Goal: Task Accomplishment & Management: Use online tool/utility

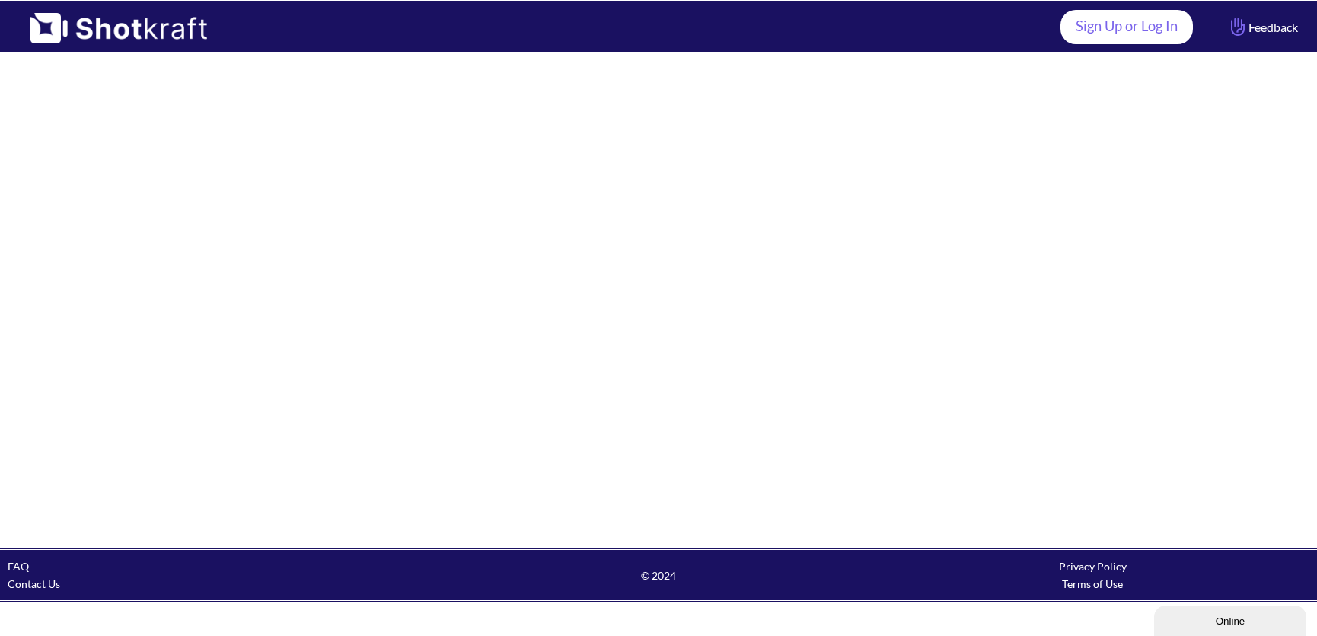
click at [1091, 24] on link "Sign Up or Log In" at bounding box center [1127, 27] width 133 height 34
click at [1143, 36] on link "Sign Up or Log In" at bounding box center [1127, 27] width 133 height 34
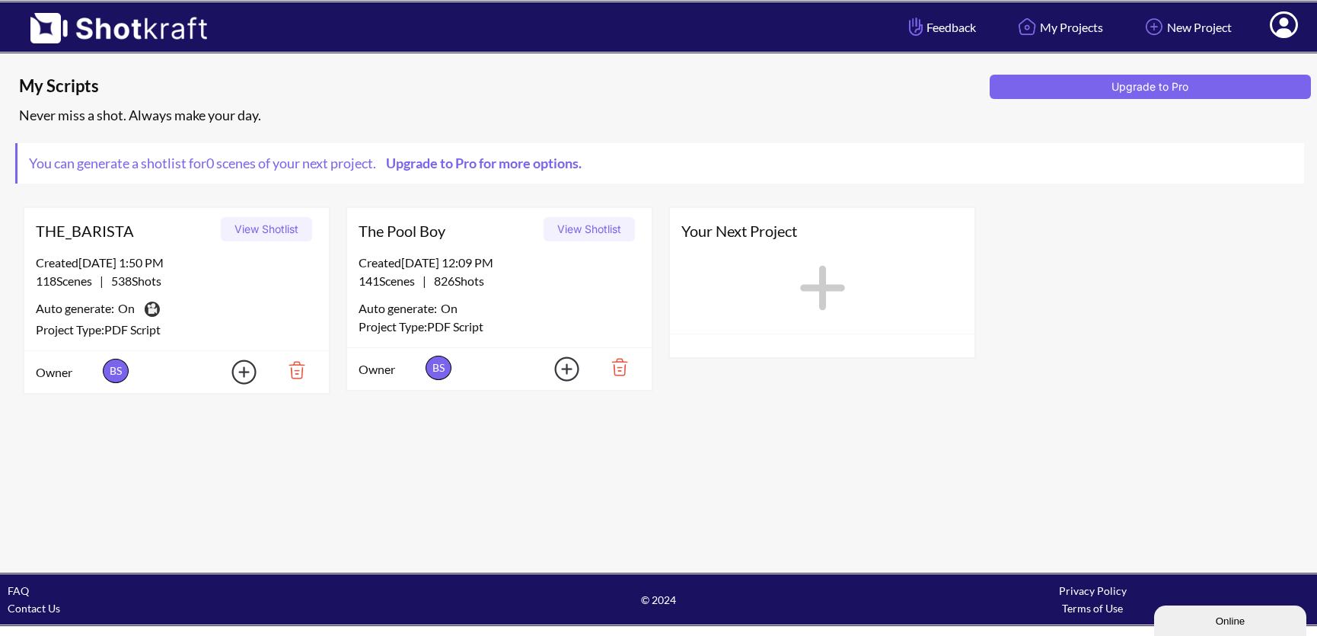
click at [580, 232] on button "View Shotlist" at bounding box center [589, 229] width 91 height 24
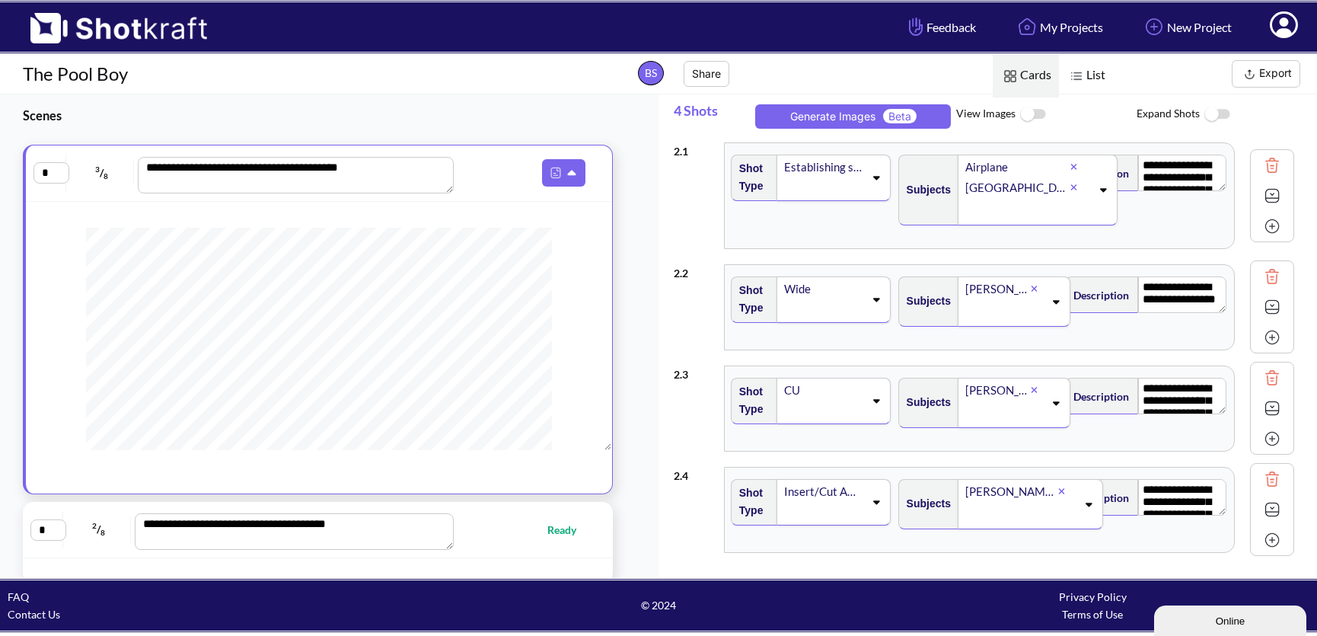
click at [1263, 76] on button "Export" at bounding box center [1266, 73] width 69 height 27
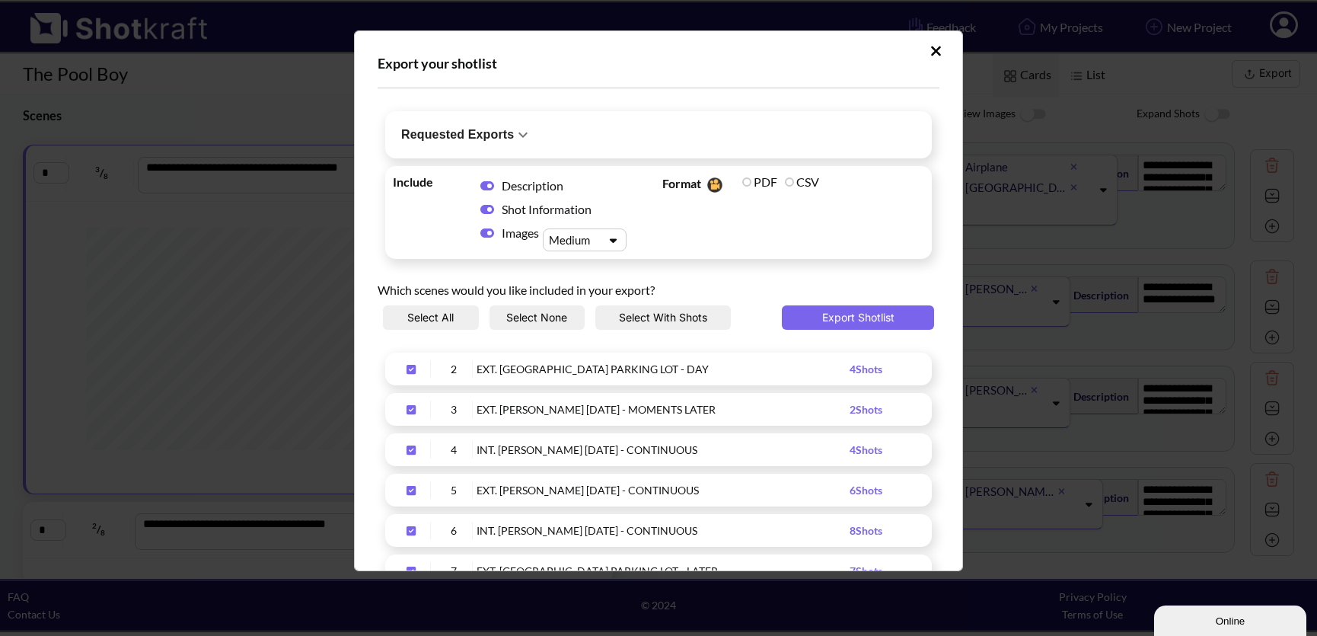
click at [414, 367] on icon "Upload Script" at bounding box center [411, 369] width 9 height 9
click at [407, 407] on icon "Upload Script" at bounding box center [411, 409] width 9 height 9
click at [408, 443] on div "Upload Script" at bounding box center [412, 450] width 38 height 18
click at [414, 489] on icon "Upload Script" at bounding box center [411, 490] width 9 height 9
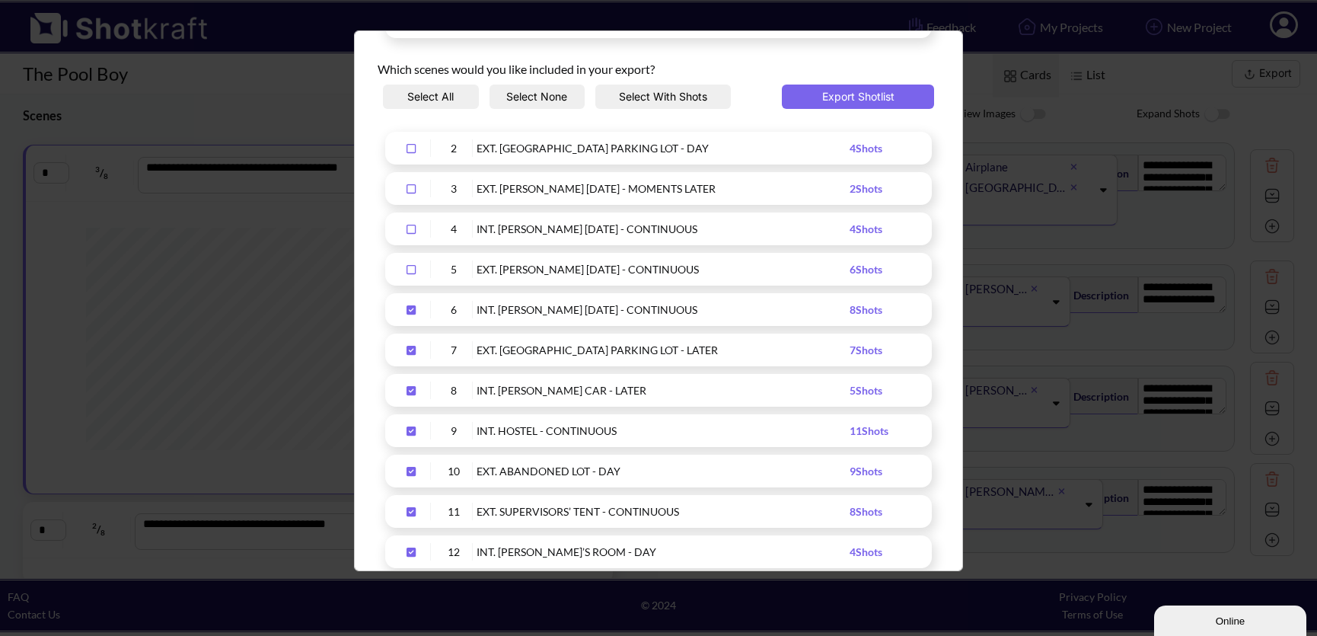
scroll to position [208, 0]
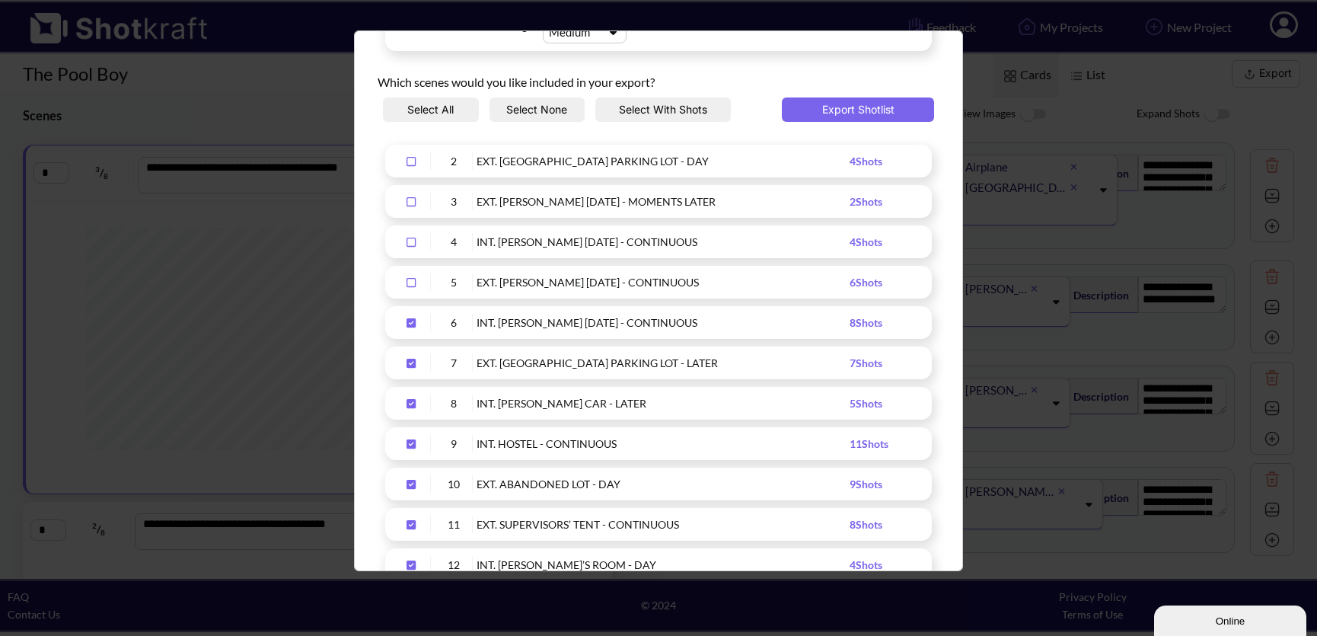
click at [410, 322] on icon "Upload Script" at bounding box center [411, 323] width 24 height 11
click at [406, 358] on icon "Upload Script" at bounding box center [411, 363] width 24 height 11
click at [412, 402] on icon "Upload Script" at bounding box center [411, 403] width 9 height 9
click at [414, 441] on icon "Upload Script" at bounding box center [411, 443] width 9 height 9
click at [410, 482] on icon "Upload Script" at bounding box center [411, 484] width 9 height 9
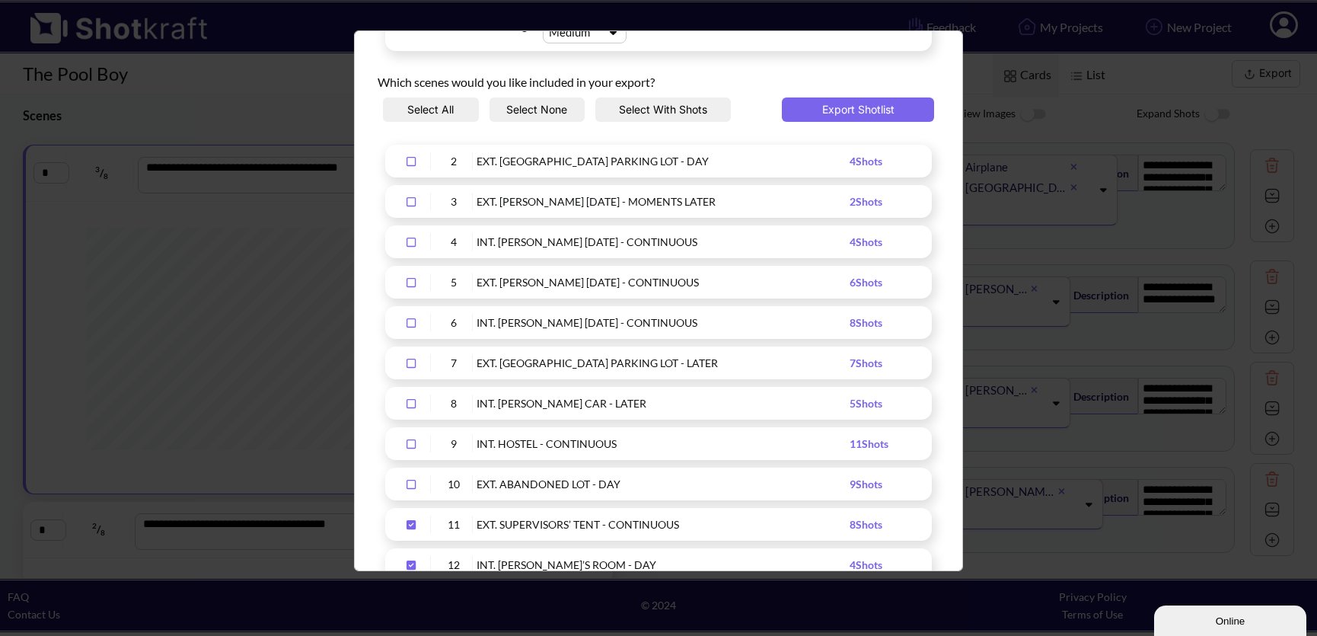
scroll to position [318, 0]
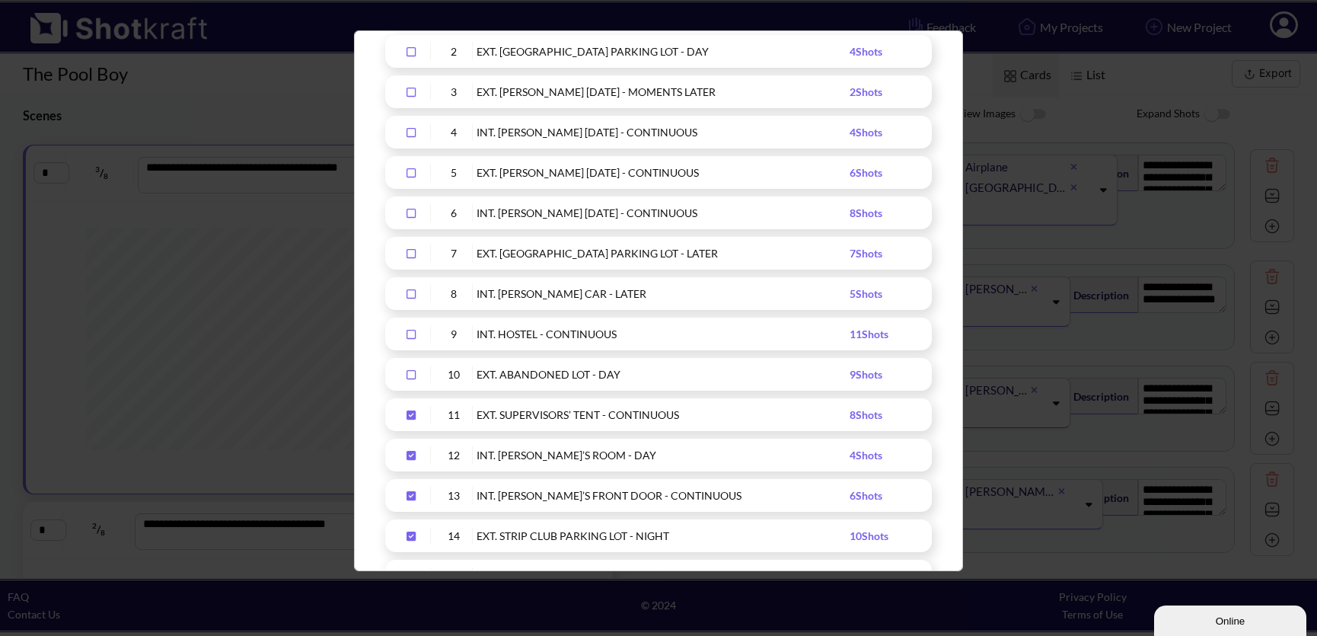
drag, startPoint x: 410, startPoint y: 410, endPoint x: 408, endPoint y: 452, distance: 41.2
click at [410, 410] on icon "Upload Script" at bounding box center [411, 414] width 9 height 9
click at [411, 455] on icon "Upload Script" at bounding box center [411, 455] width 24 height 11
click at [410, 493] on icon "Upload Script" at bounding box center [411, 495] width 9 height 9
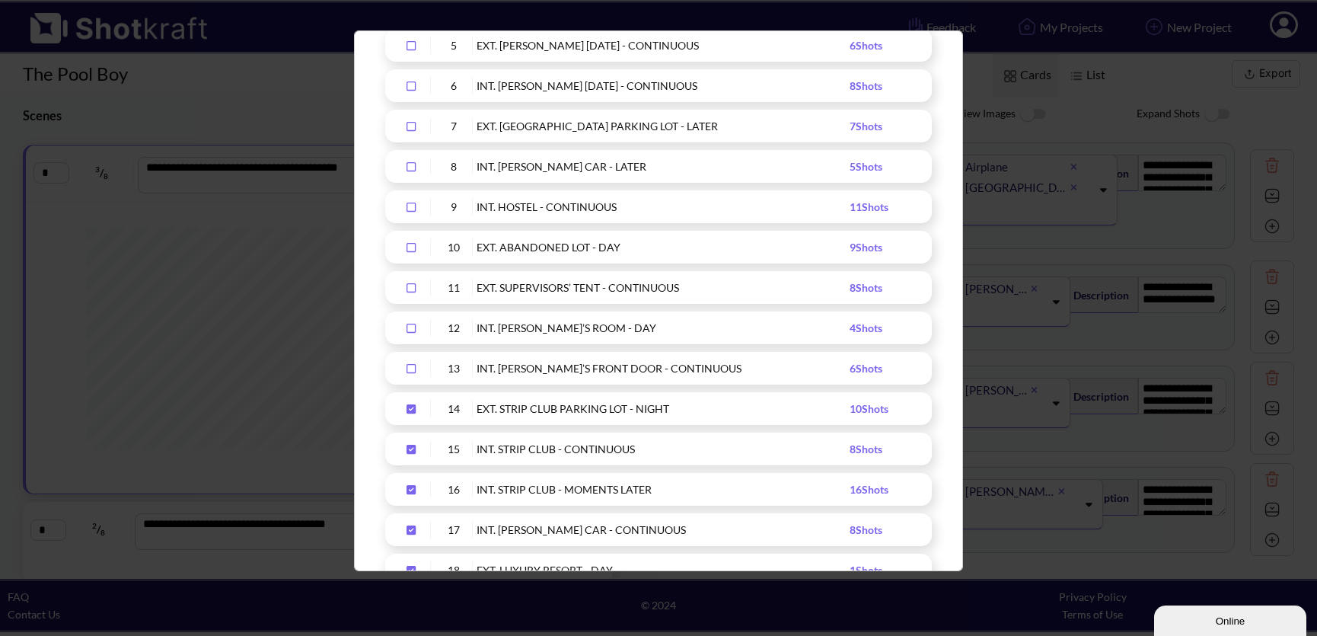
click at [404, 400] on div "Upload Script" at bounding box center [412, 409] width 38 height 18
click at [410, 445] on icon "Upload Script" at bounding box center [411, 449] width 9 height 9
click at [409, 487] on icon "Upload Script" at bounding box center [411, 489] width 24 height 11
click at [425, 527] on div "17 INT. [PERSON_NAME] CAR - CONTINUOUS 8 Shots" at bounding box center [658, 529] width 547 height 33
click at [408, 526] on icon "Upload Script" at bounding box center [411, 529] width 9 height 9
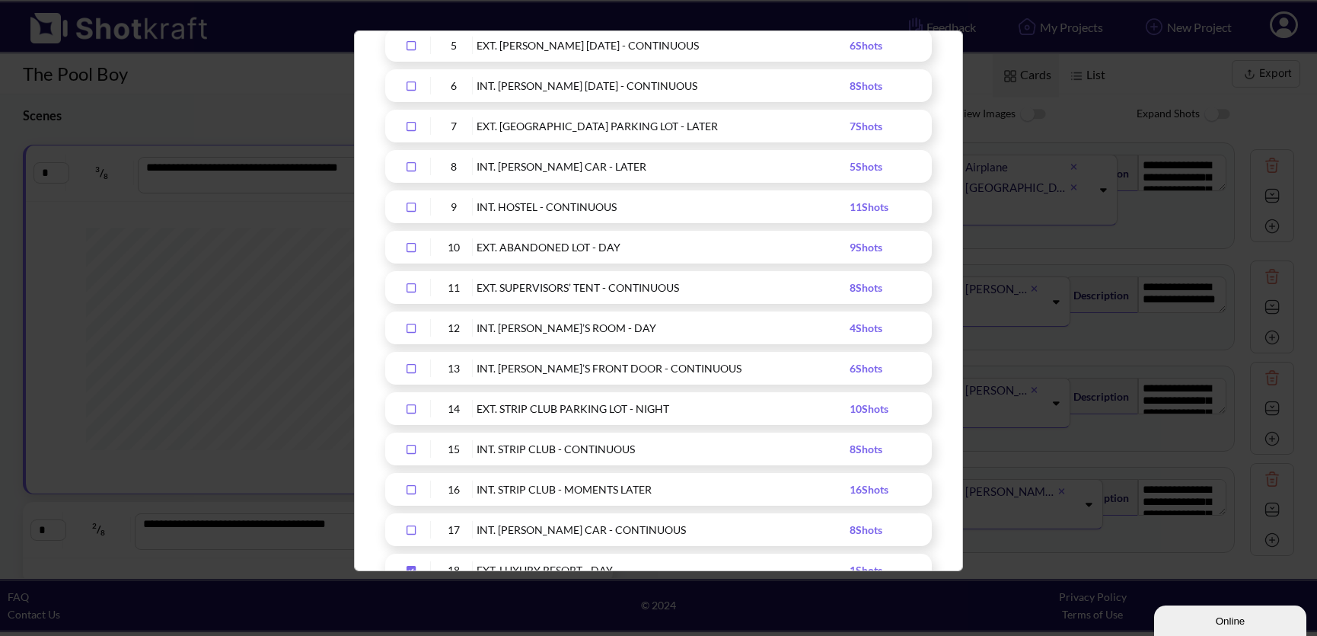
scroll to position [547, 0]
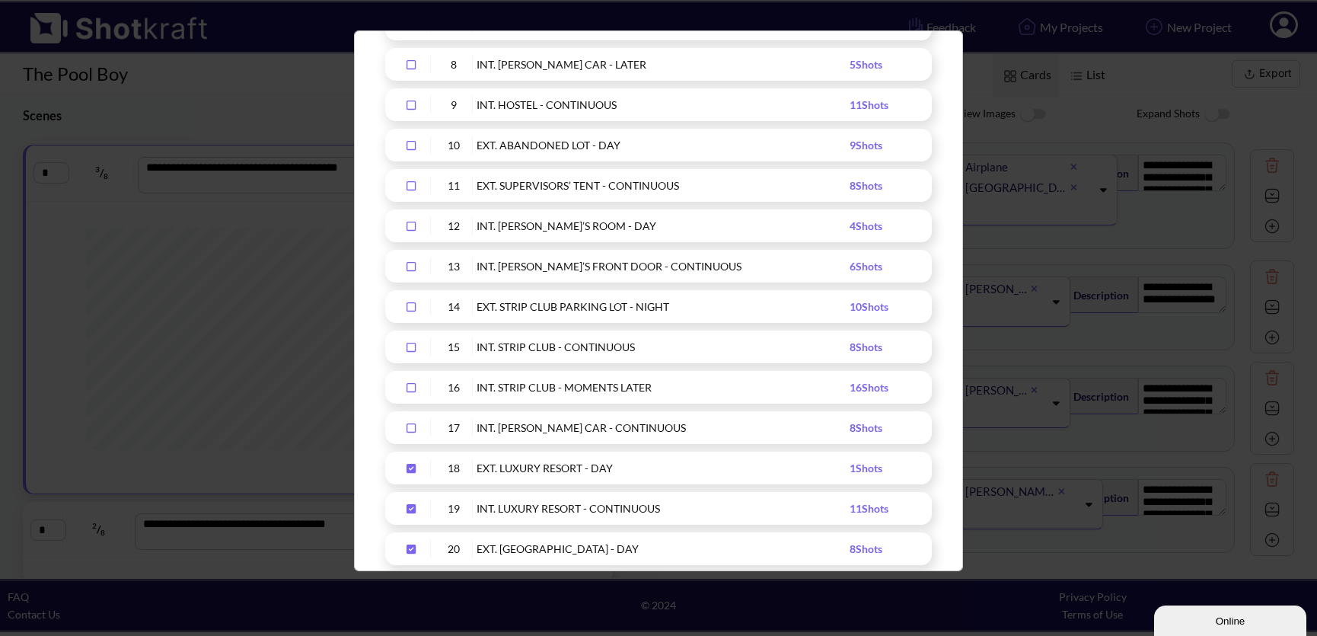
click at [414, 466] on icon "Upload Script" at bounding box center [411, 468] width 9 height 9
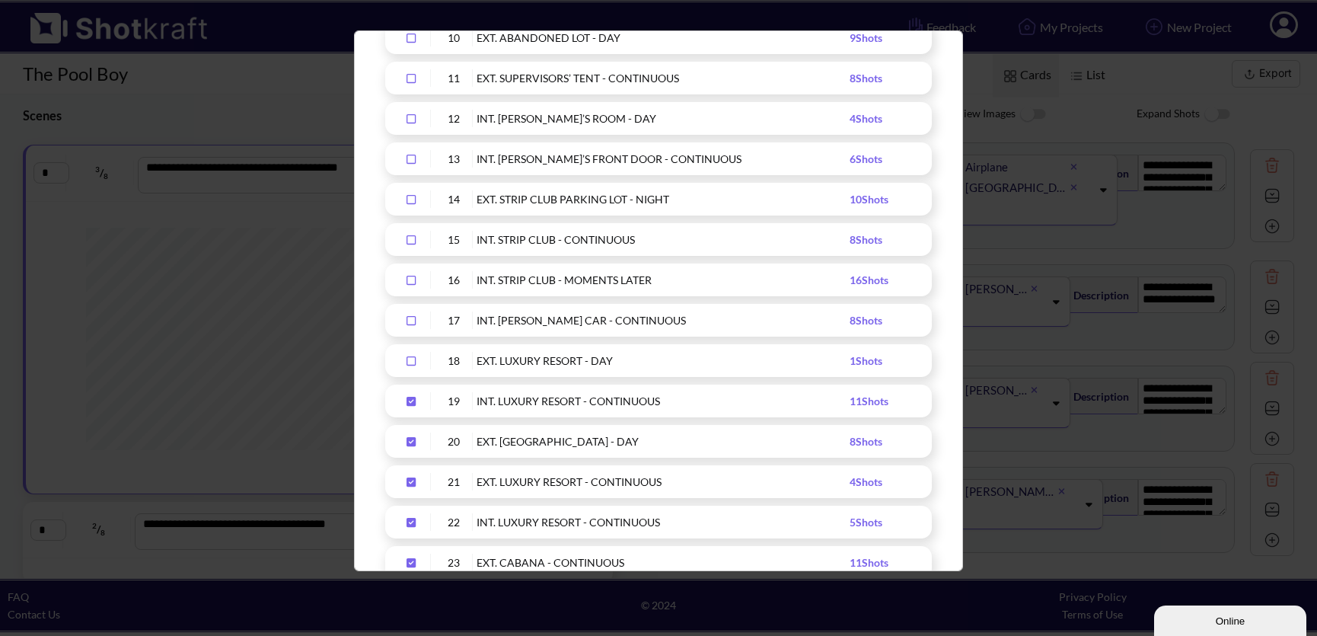
scroll to position [707, 0]
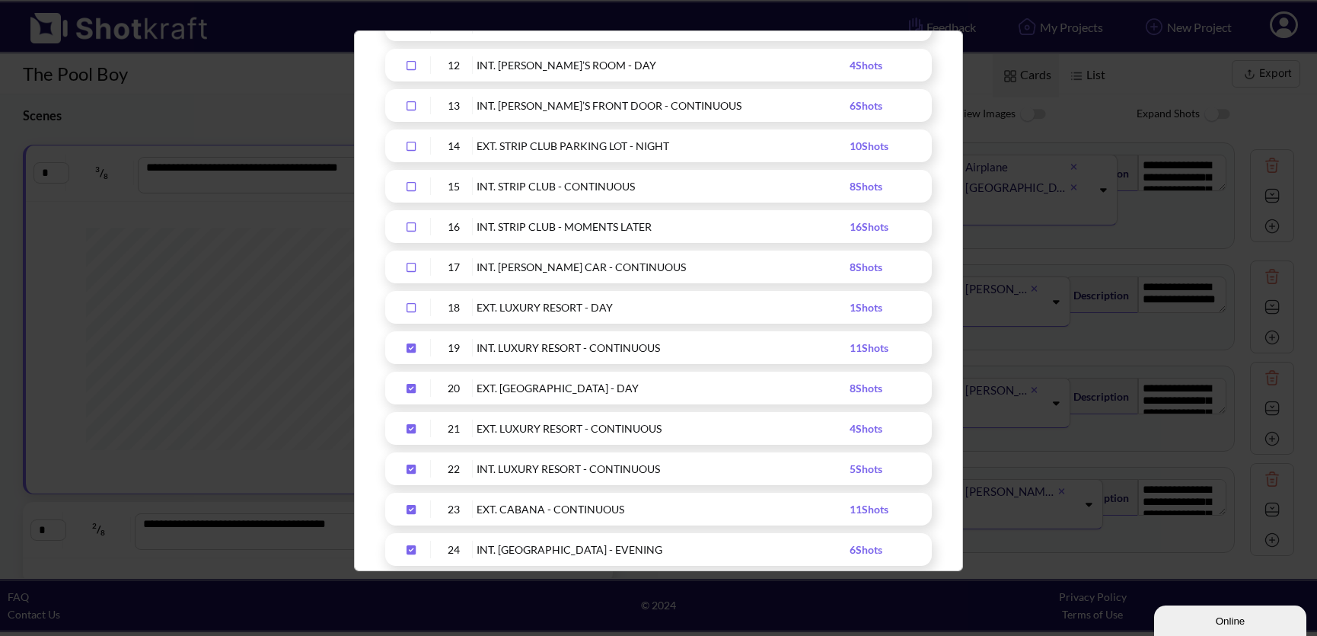
click at [410, 305] on icon "Upload Script" at bounding box center [411, 307] width 24 height 11
click at [407, 305] on icon "Upload Script" at bounding box center [411, 307] width 9 height 9
click at [407, 303] on icon "Upload Script" at bounding box center [411, 307] width 24 height 11
click at [409, 304] on icon "Upload Script" at bounding box center [411, 307] width 9 height 9
click at [412, 308] on icon "Upload Script" at bounding box center [411, 307] width 24 height 11
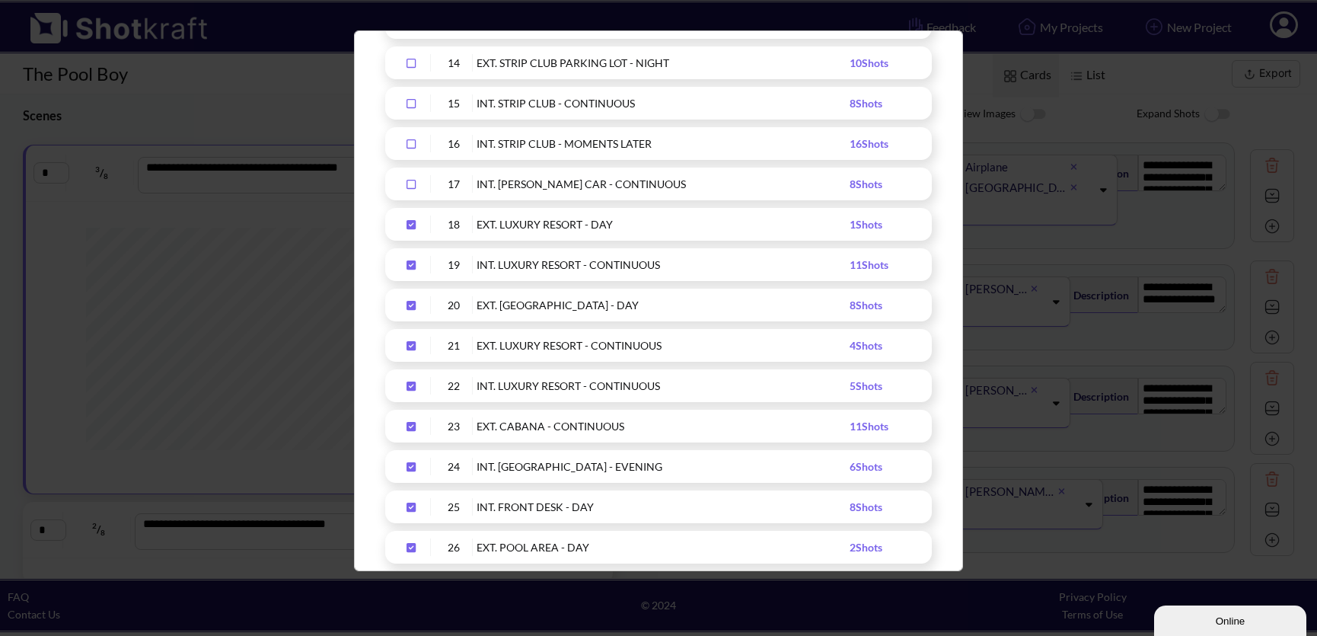
scroll to position [799, 0]
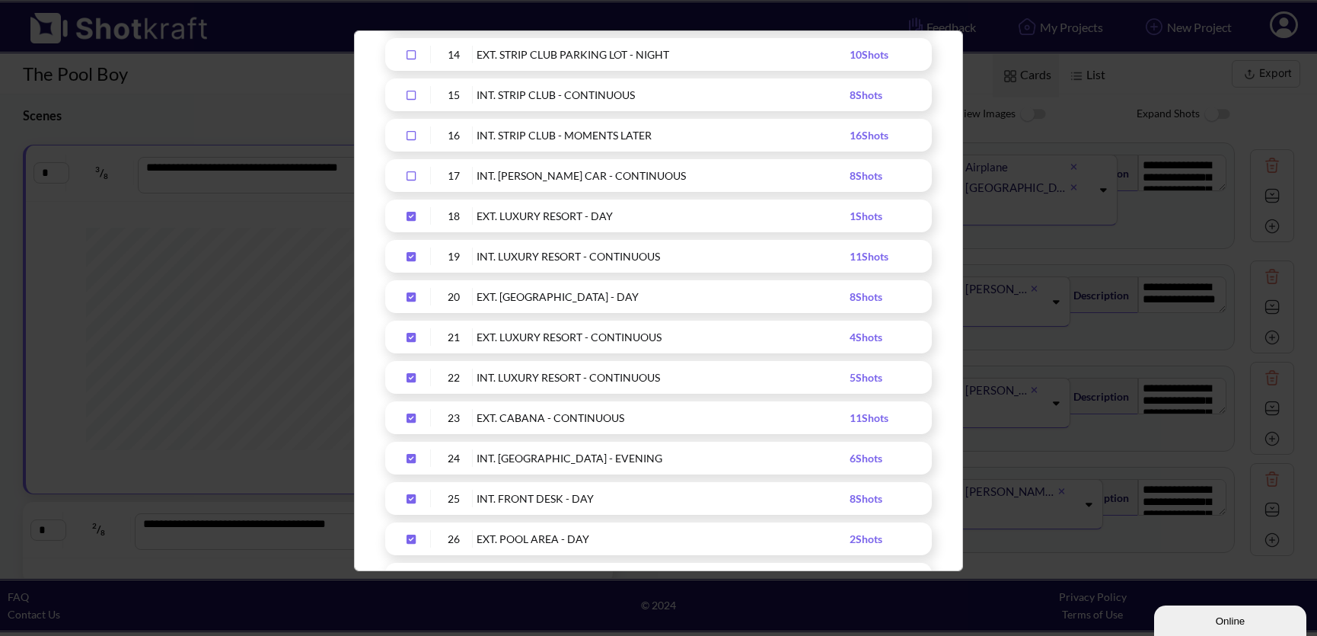
click at [409, 456] on icon "Upload Script" at bounding box center [411, 458] width 9 height 9
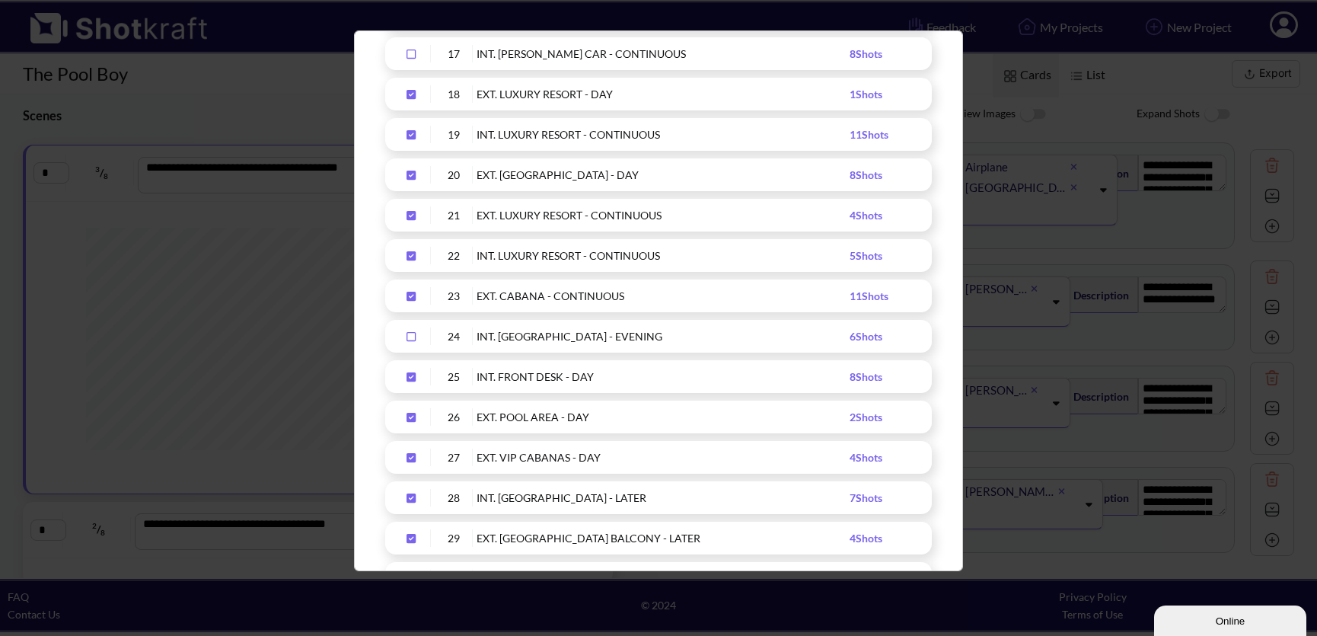
scroll to position [927, 0]
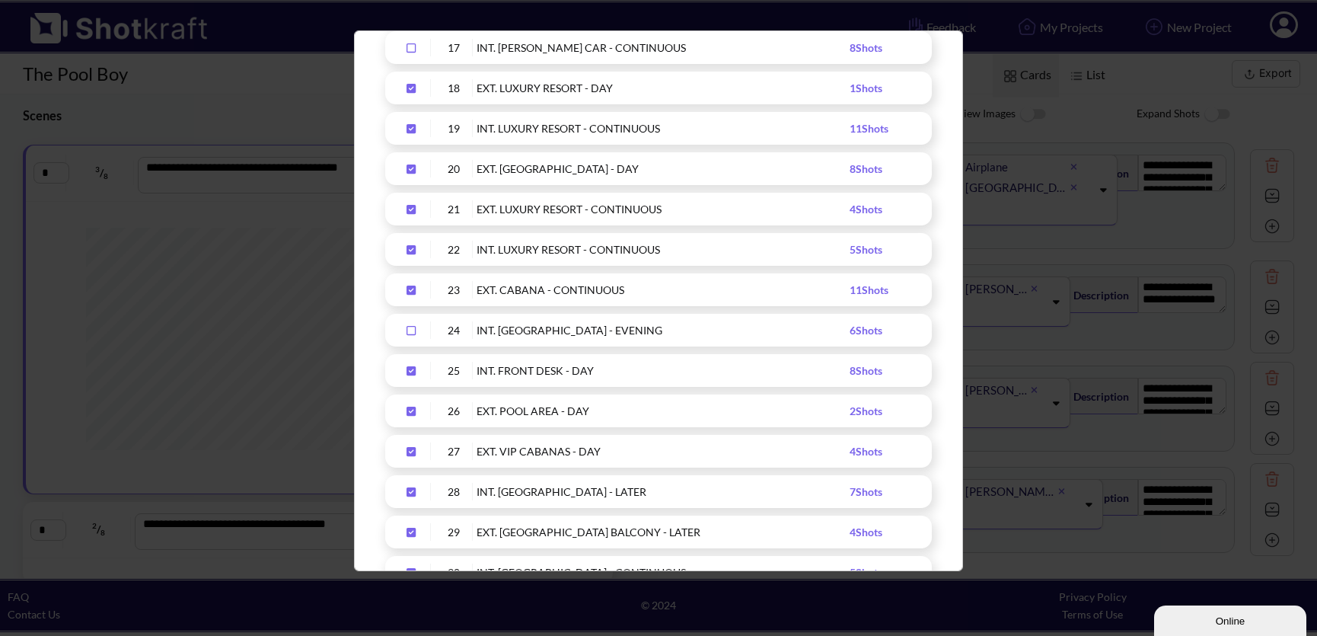
click at [412, 367] on icon "Upload Script" at bounding box center [411, 370] width 9 height 9
click at [410, 407] on icon "Upload Script" at bounding box center [411, 411] width 9 height 9
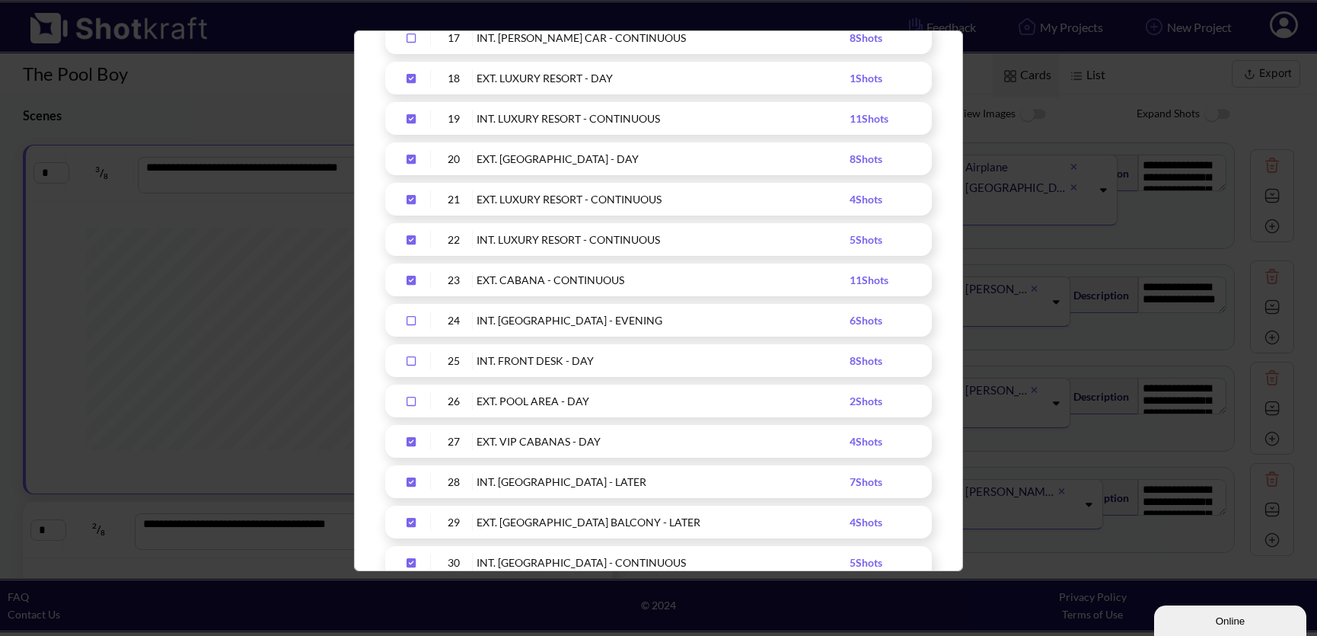
scroll to position [944, 0]
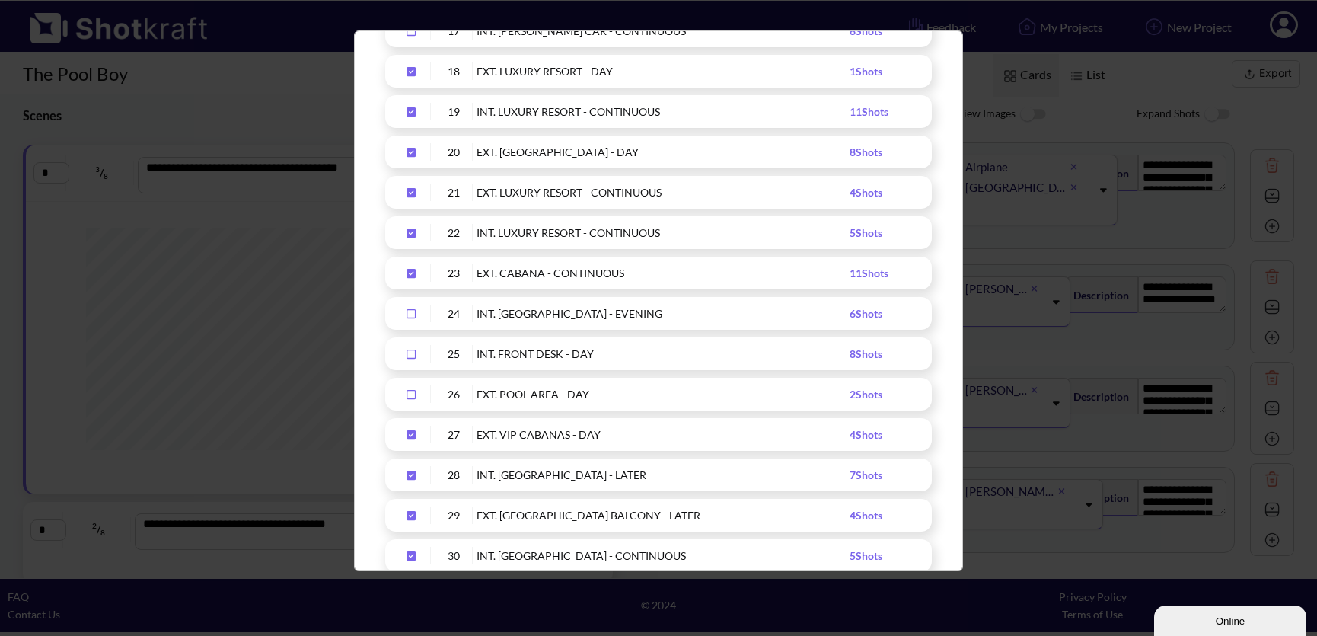
click at [409, 433] on icon "Upload Script" at bounding box center [411, 434] width 9 height 9
click at [409, 474] on icon "Upload Script" at bounding box center [411, 475] width 24 height 11
click at [411, 516] on icon "Upload Script" at bounding box center [411, 515] width 9 height 9
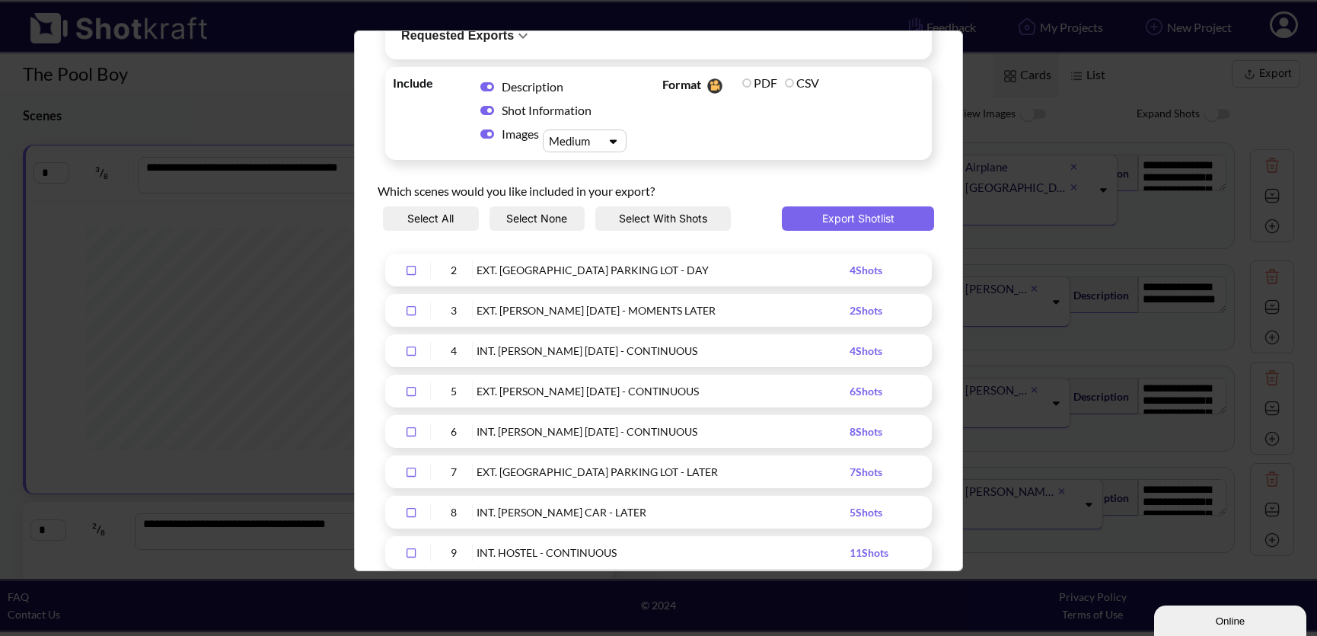
scroll to position [0, 0]
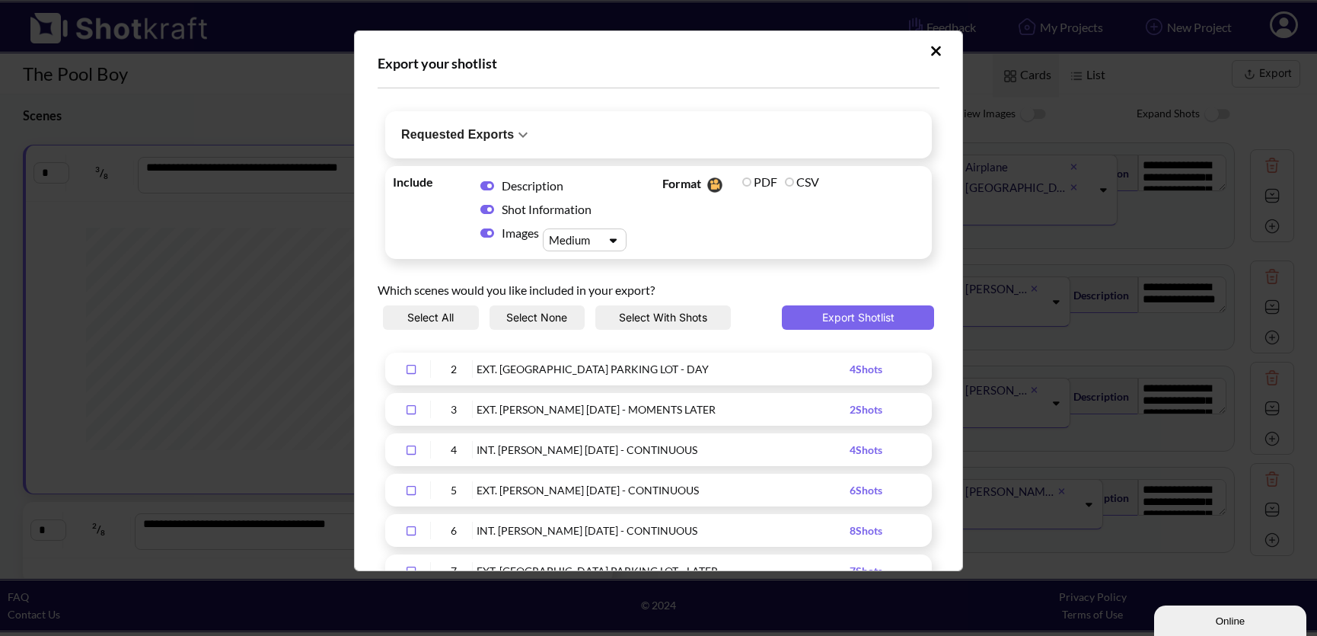
click at [539, 323] on button "Select None" at bounding box center [538, 317] width 96 height 24
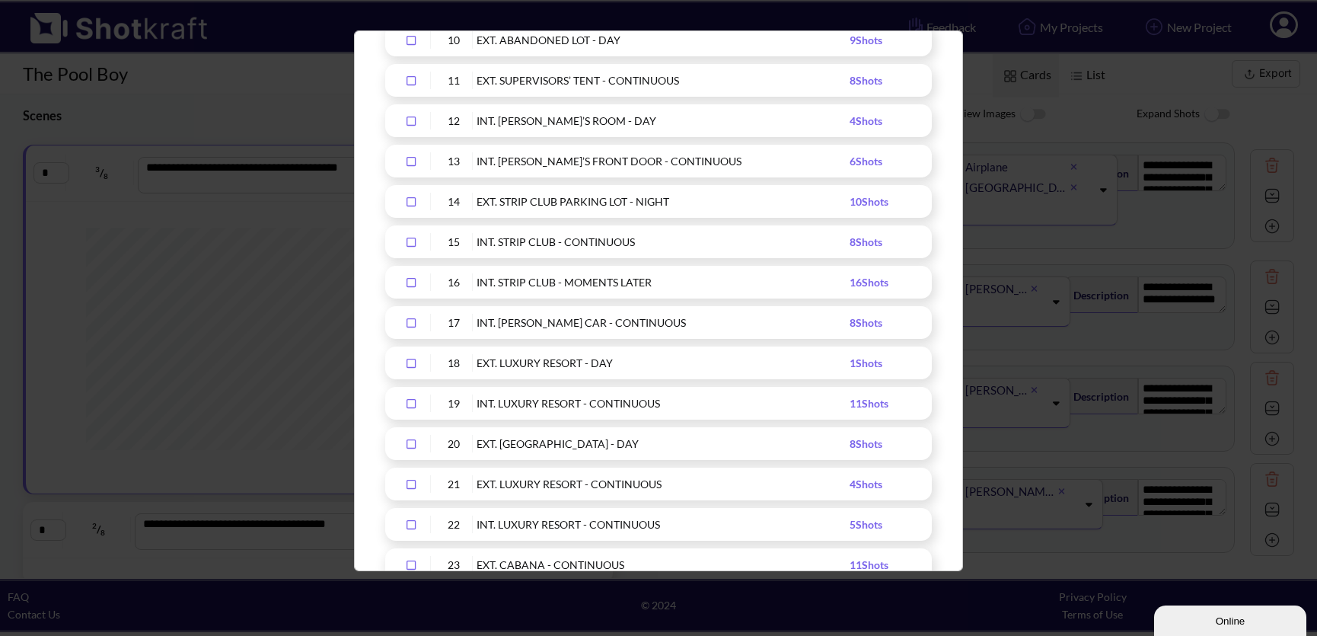
scroll to position [653, 0]
click at [405, 359] on icon "Upload Script" at bounding box center [411, 362] width 24 height 11
click at [411, 398] on icon "Upload Script" at bounding box center [411, 403] width 24 height 11
click at [412, 443] on icon "Upload Script" at bounding box center [411, 443] width 24 height 11
click at [410, 480] on icon "Upload Script" at bounding box center [411, 483] width 24 height 11
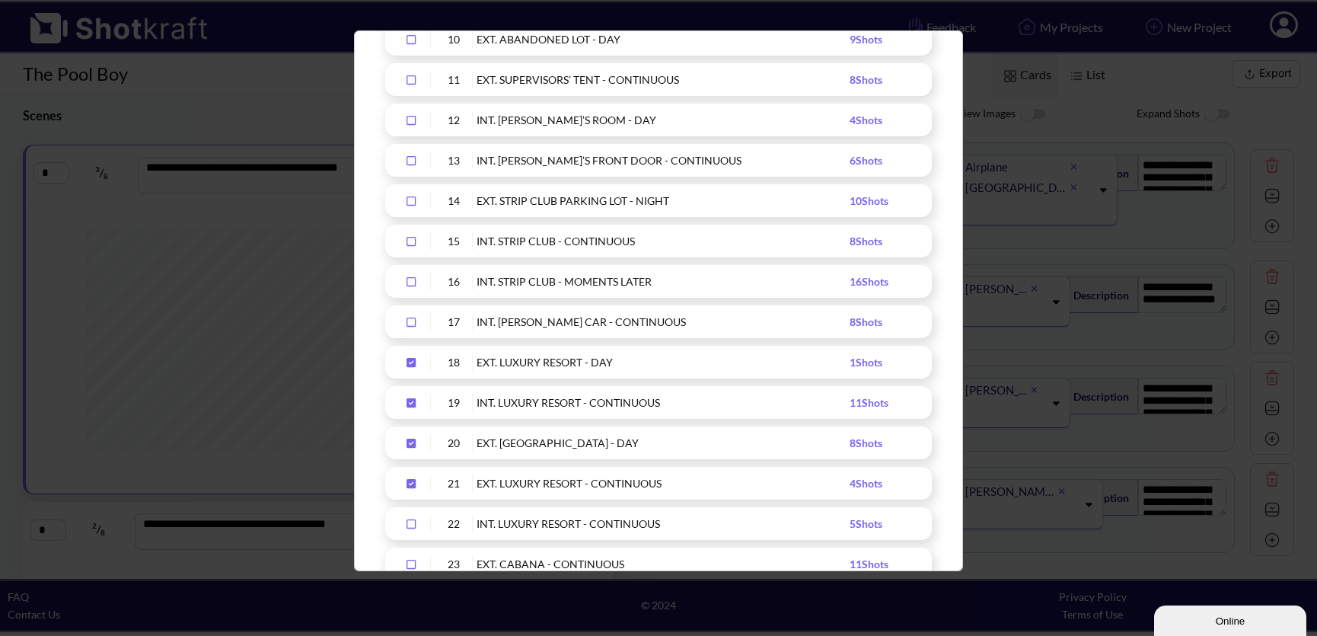
click at [408, 525] on icon "Upload Script" at bounding box center [411, 524] width 24 height 11
click at [412, 559] on icon "Upload Script" at bounding box center [411, 564] width 24 height 11
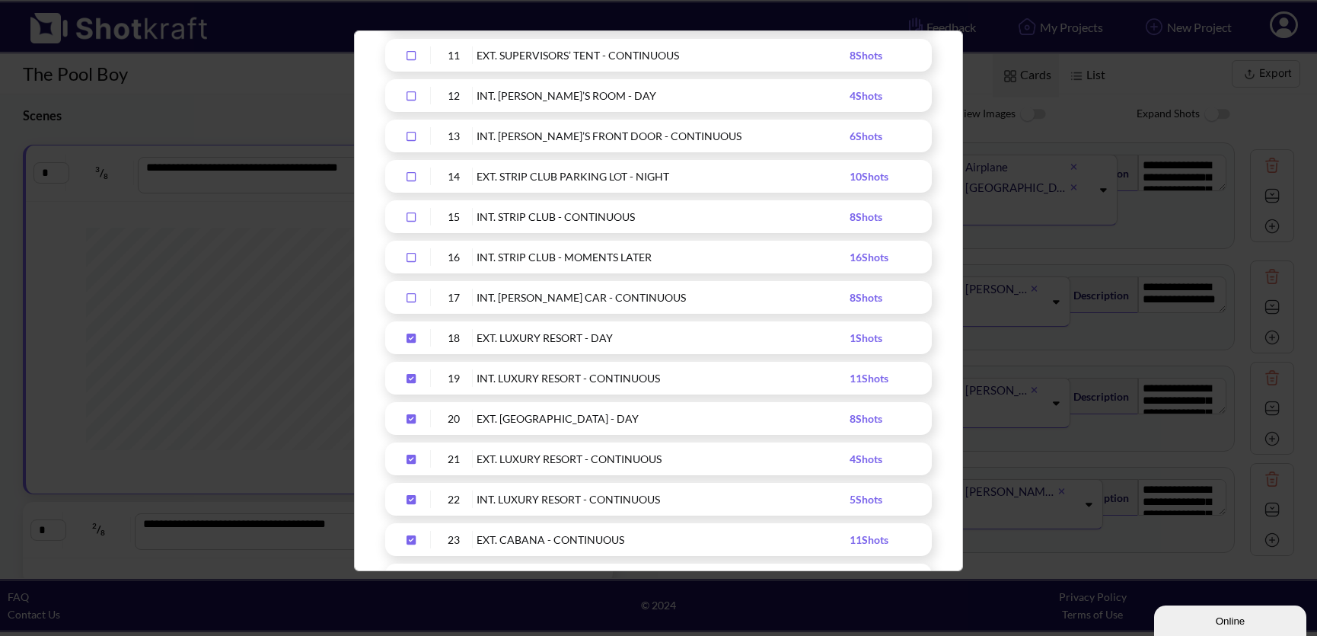
scroll to position [874, 0]
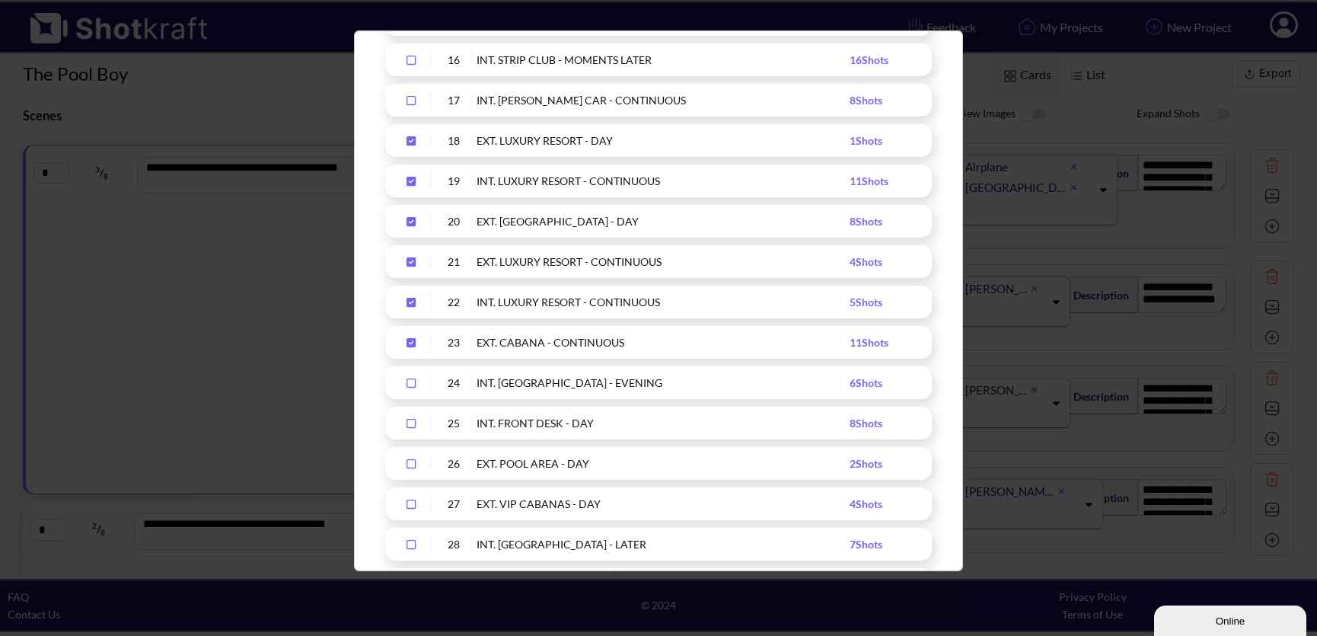
click at [407, 503] on icon "Upload Script" at bounding box center [411, 504] width 9 height 9
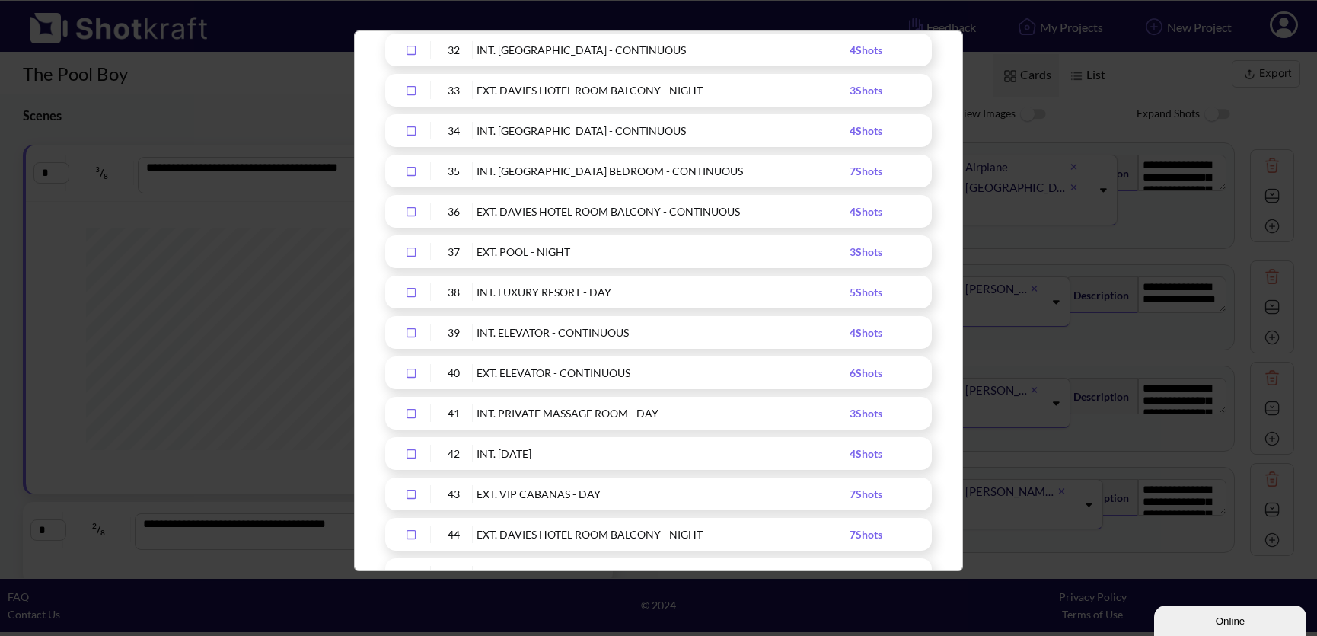
scroll to position [1531, 0]
click at [408, 410] on icon "Upload Script" at bounding box center [411, 412] width 24 height 11
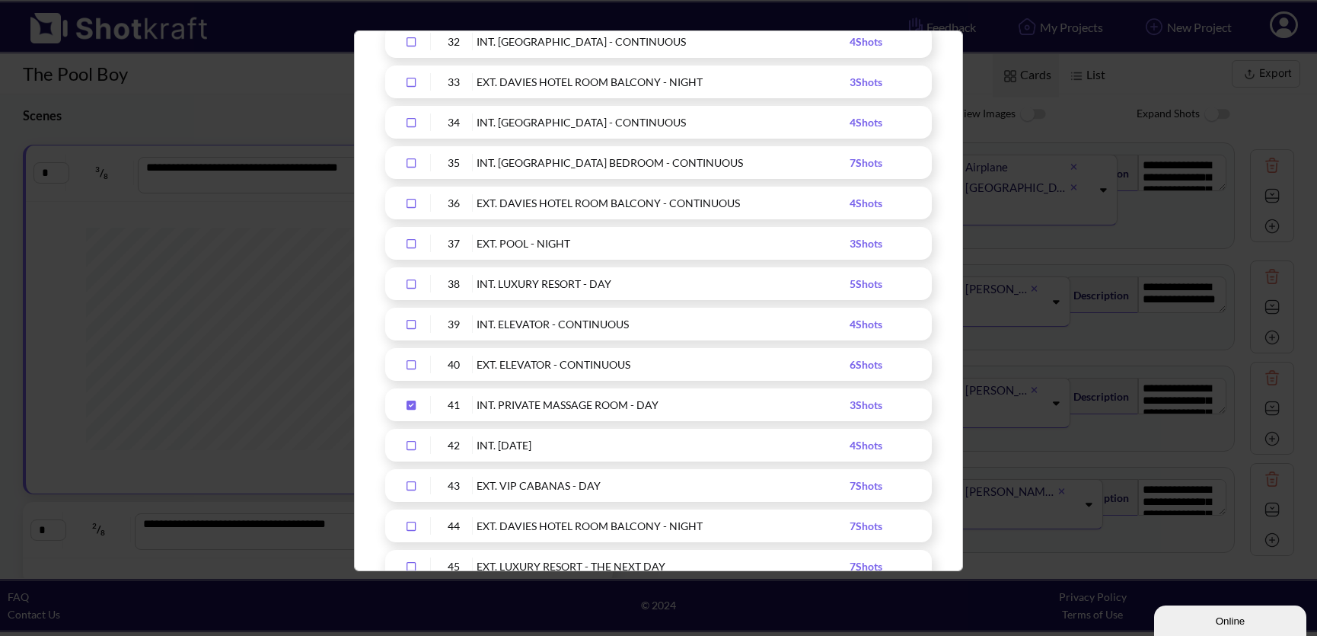
scroll to position [1546, 0]
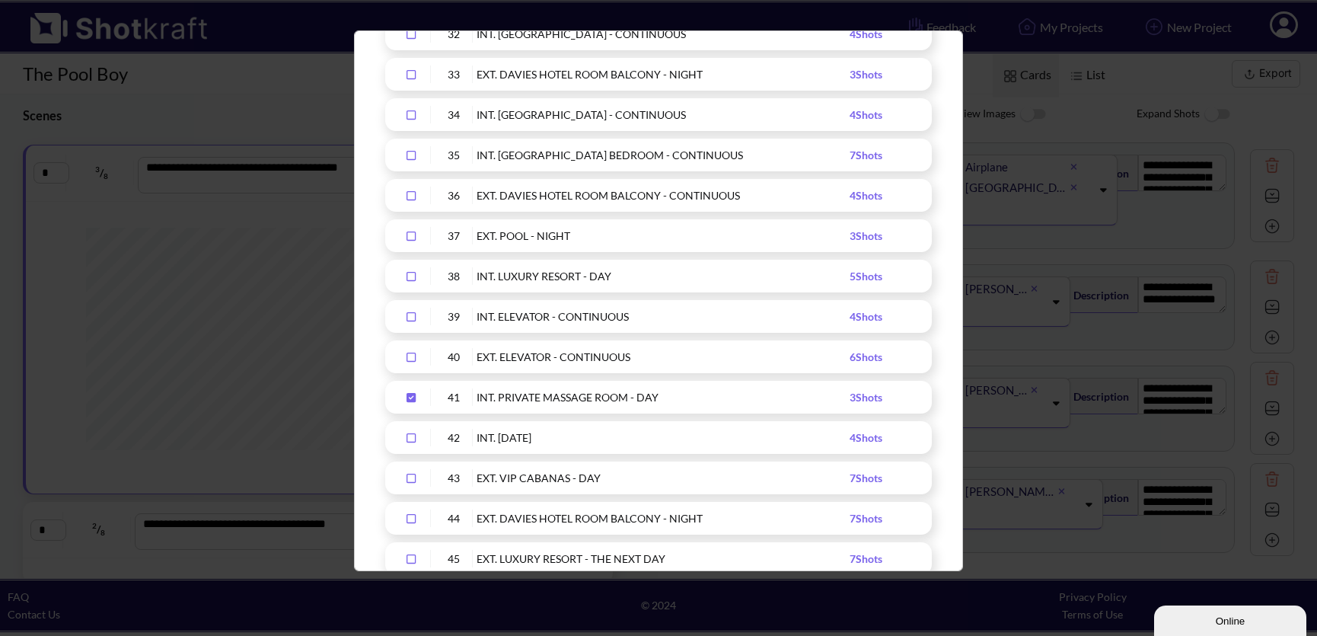
click at [414, 515] on icon "Upload Script" at bounding box center [411, 518] width 9 height 9
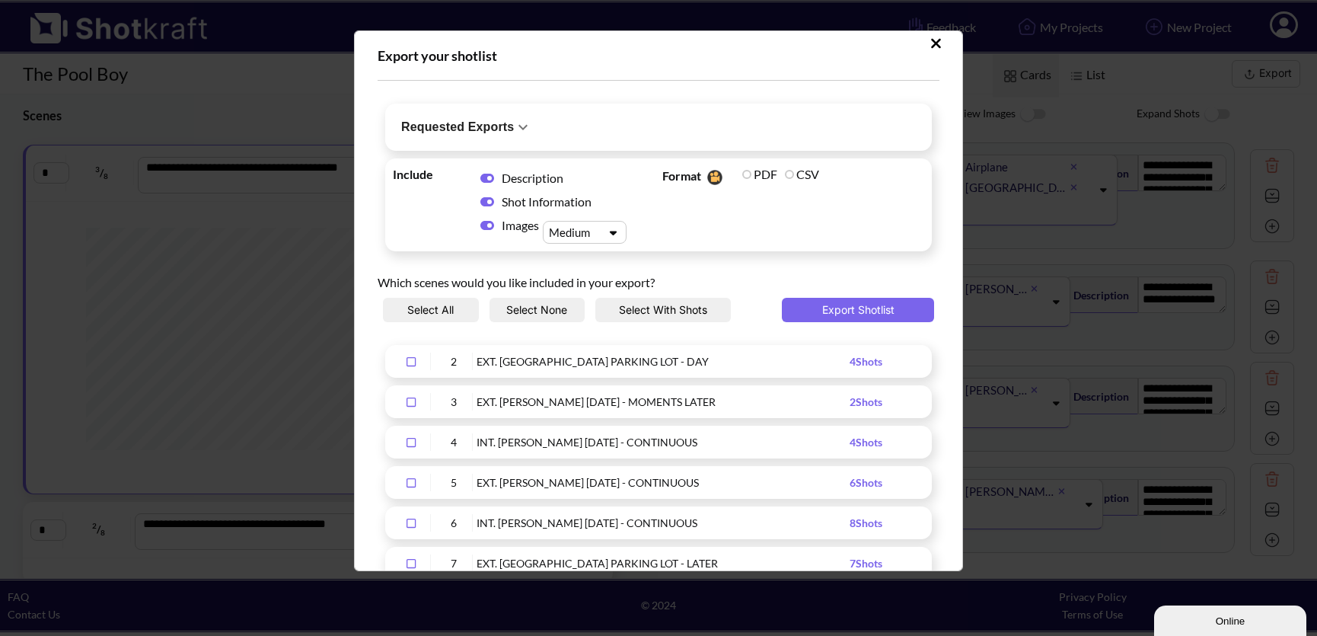
scroll to position [0, 0]
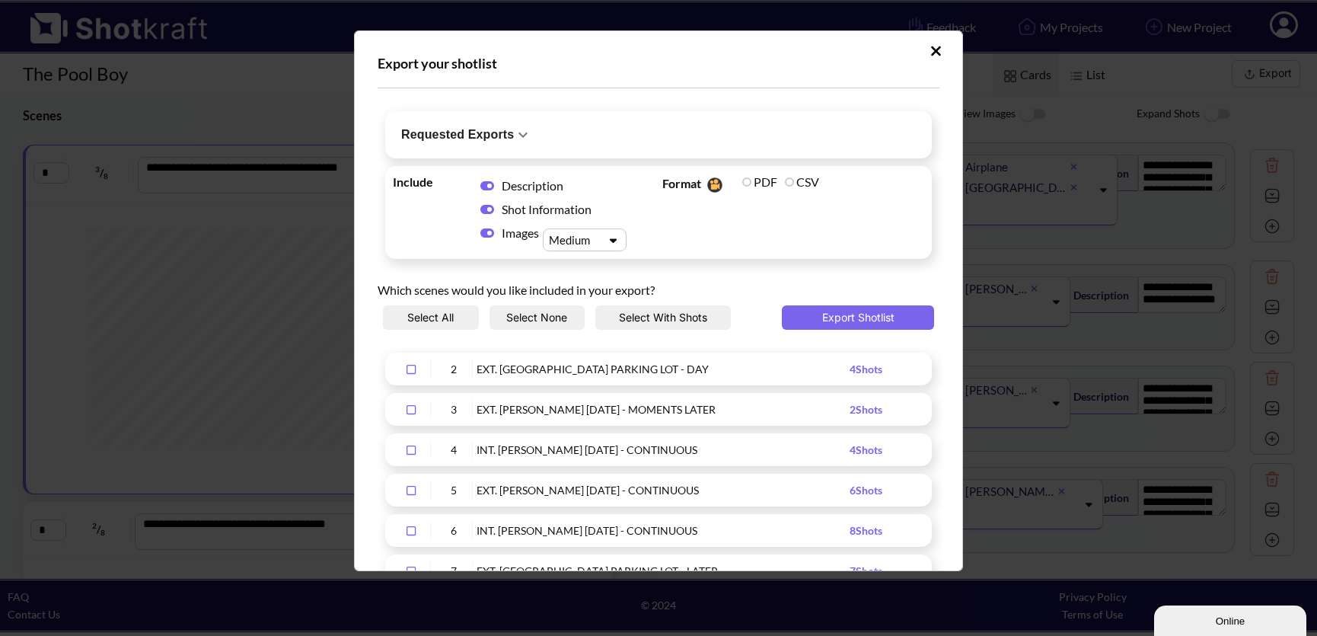
click at [603, 244] on icon "Upload Script" at bounding box center [613, 240] width 22 height 11
click at [596, 305] on div "Large" at bounding box center [588, 310] width 69 height 22
click at [851, 313] on button "Export Shotlist" at bounding box center [858, 317] width 152 height 24
